Goal: Task Accomplishment & Management: Manage account settings

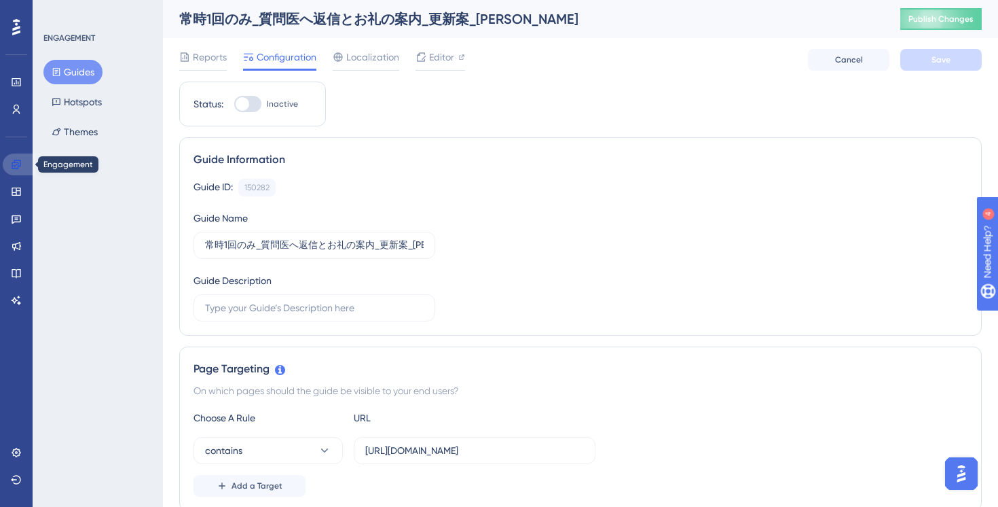
click at [22, 167] on link at bounding box center [19, 164] width 33 height 22
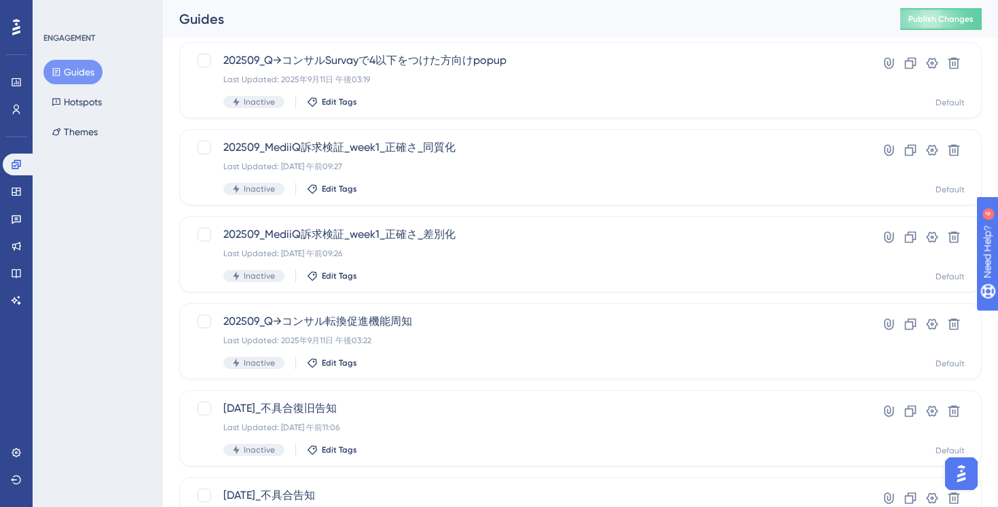
scroll to position [547, 0]
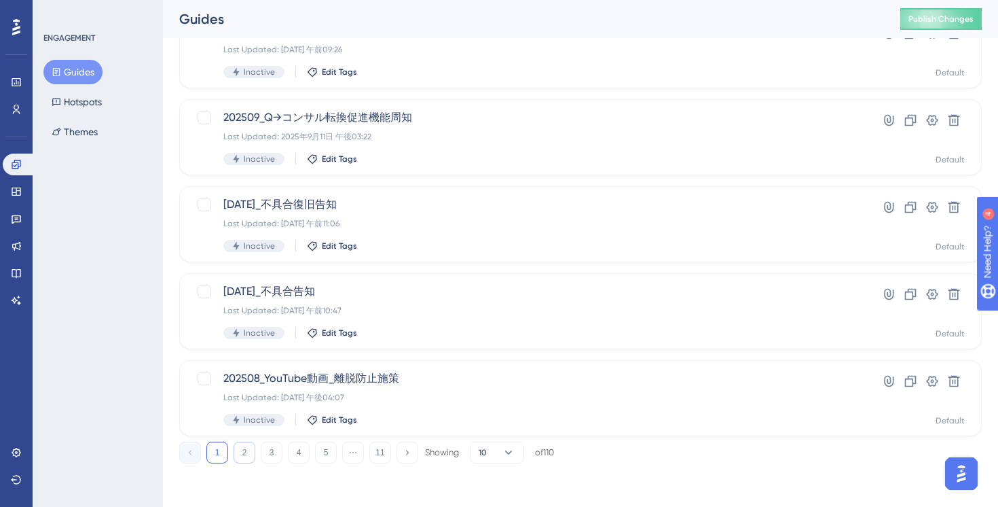
click at [243, 459] on button "2" at bounding box center [245, 452] width 22 height 22
click at [274, 456] on button "3" at bounding box center [272, 452] width 22 height 22
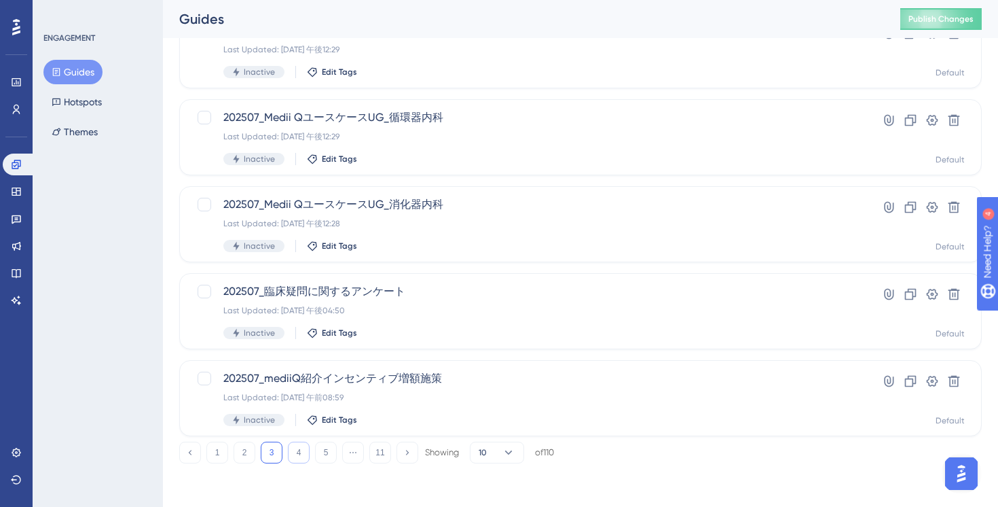
click at [301, 455] on button "4" at bounding box center [299, 452] width 22 height 22
click at [275, 455] on button "3" at bounding box center [272, 452] width 22 height 22
click at [245, 454] on button "2" at bounding box center [245, 452] width 22 height 22
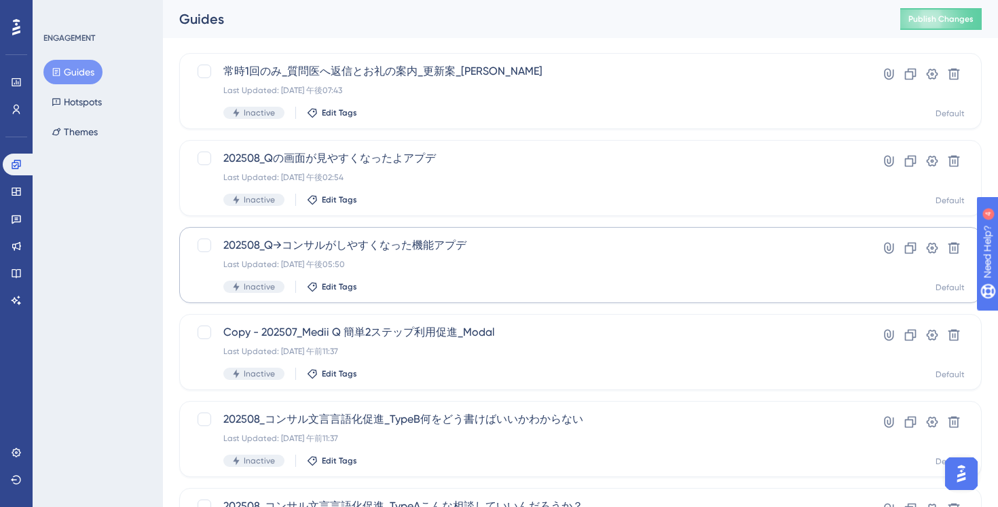
scroll to position [23, 0]
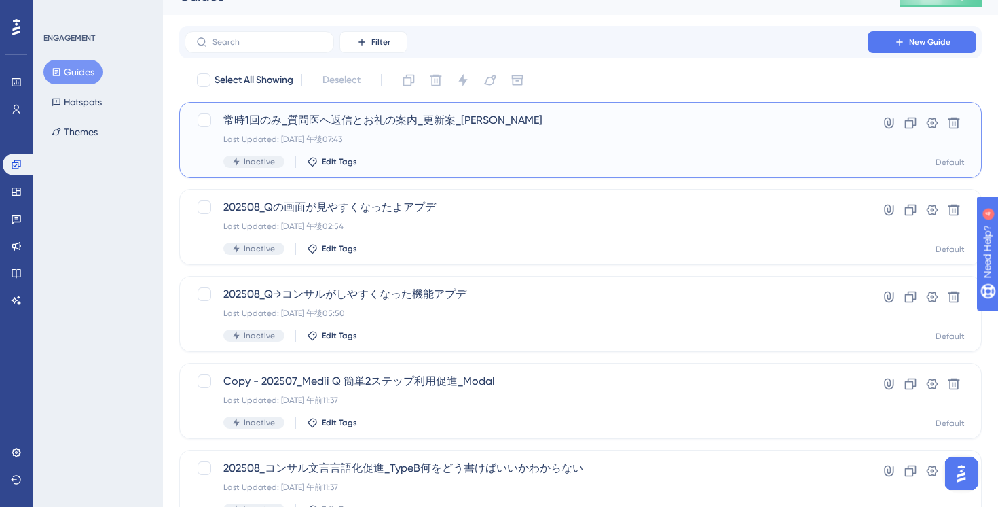
click at [458, 121] on span "常時1回のみ_質問医へ返信とお礼の案内_更新案_鈴木" at bounding box center [526, 120] width 606 height 16
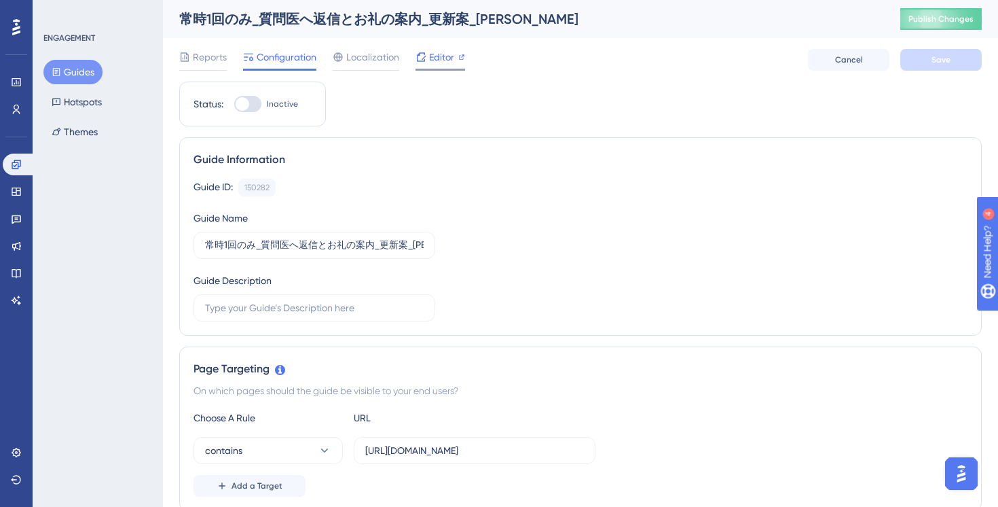
click at [437, 51] on span "Editor" at bounding box center [441, 57] width 25 height 16
